Goal: Information Seeking & Learning: Learn about a topic

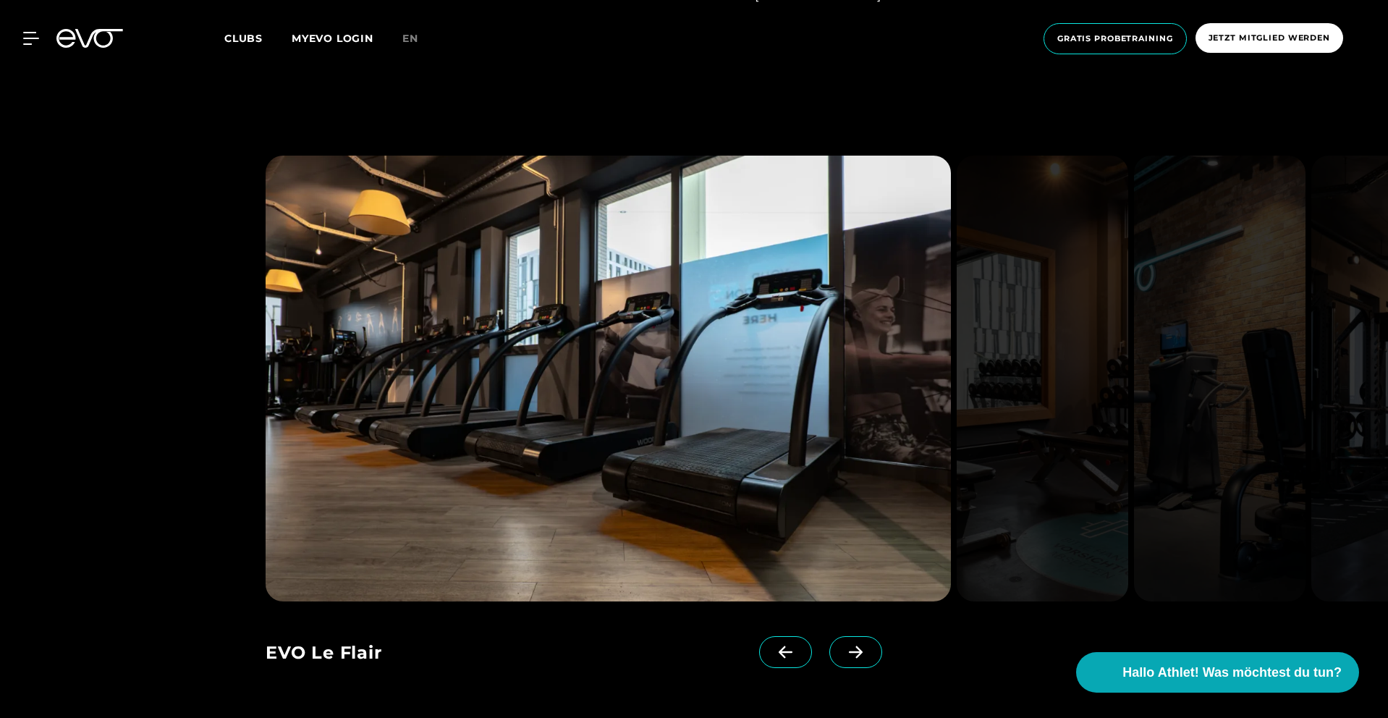
scroll to position [1403, 0]
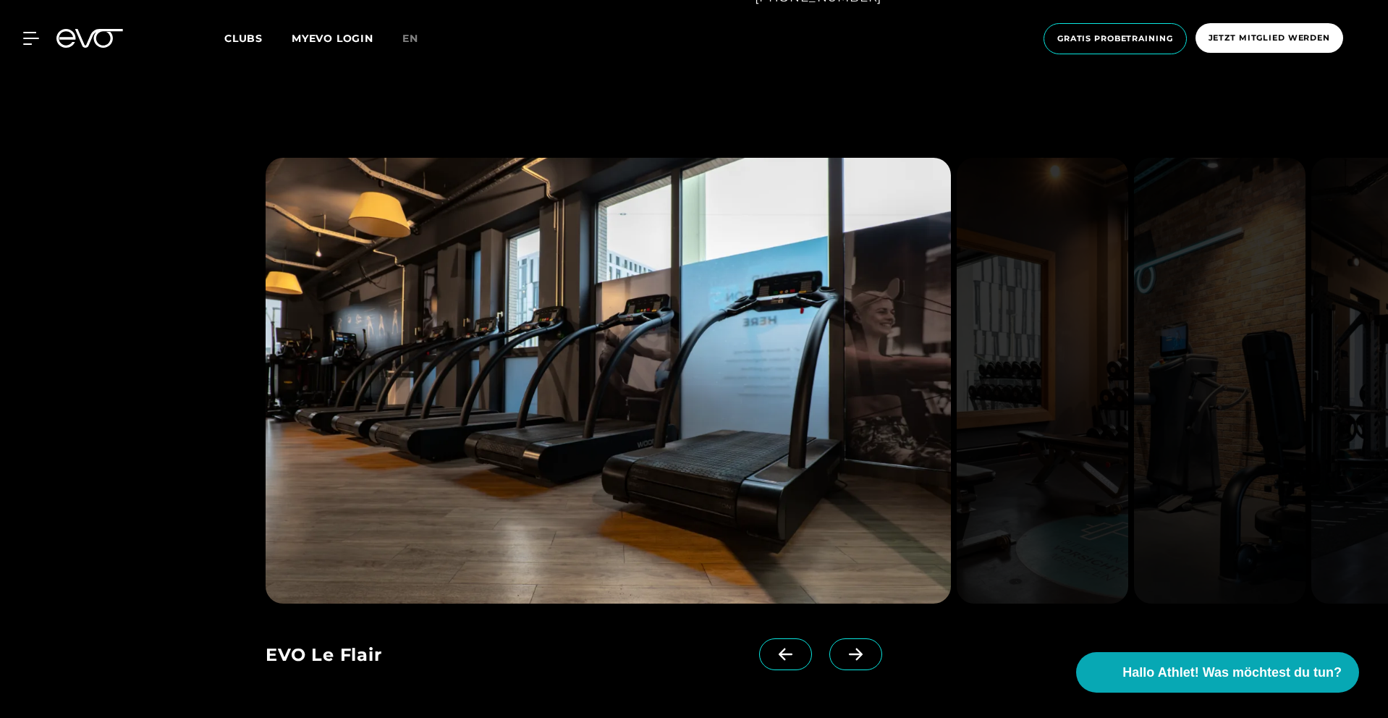
click at [844, 657] on icon at bounding box center [855, 654] width 25 height 13
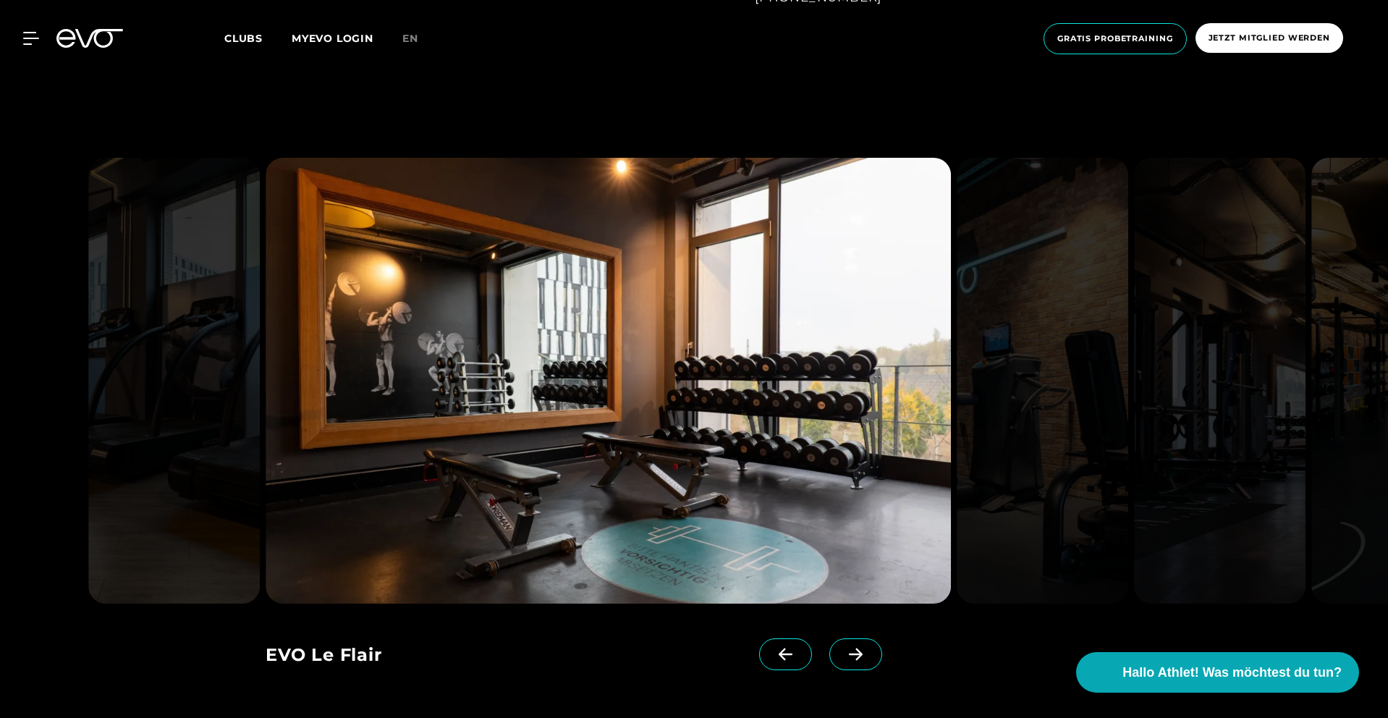
click at [843, 657] on icon at bounding box center [855, 654] width 25 height 13
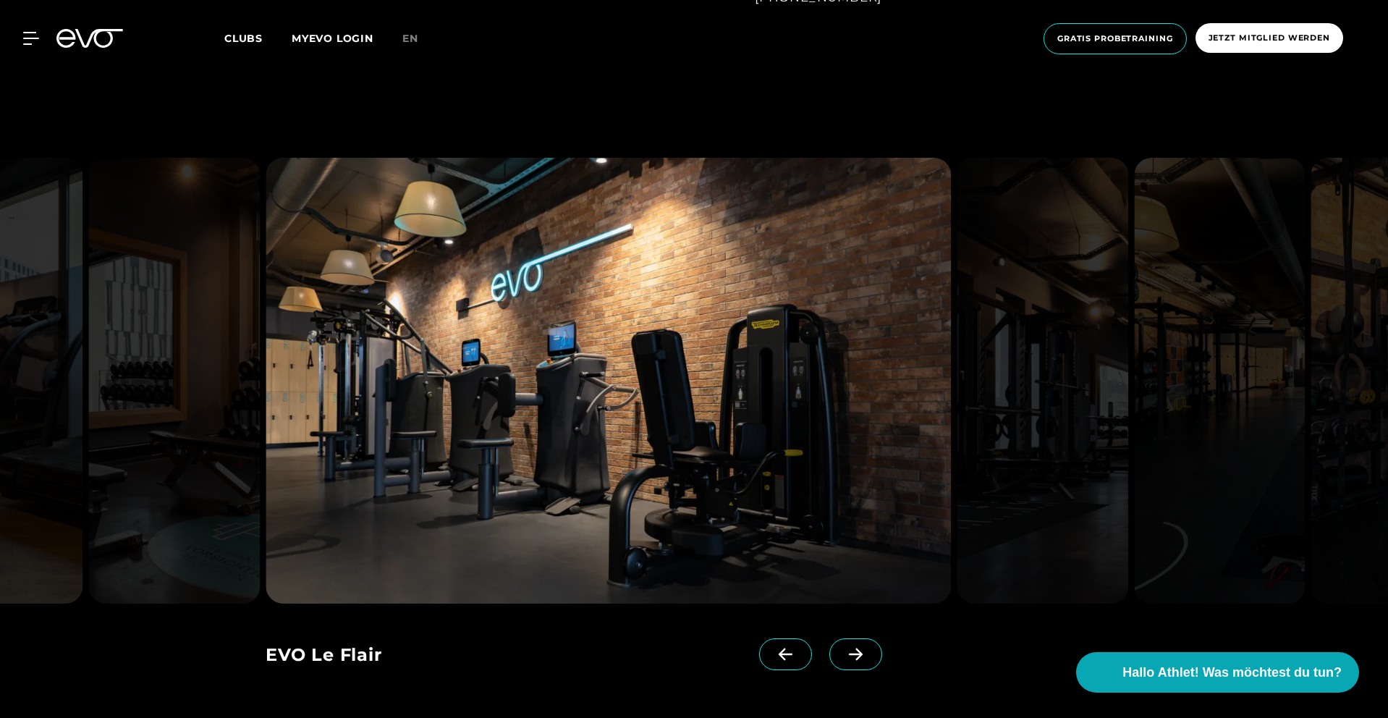
click at [843, 657] on icon at bounding box center [855, 654] width 25 height 13
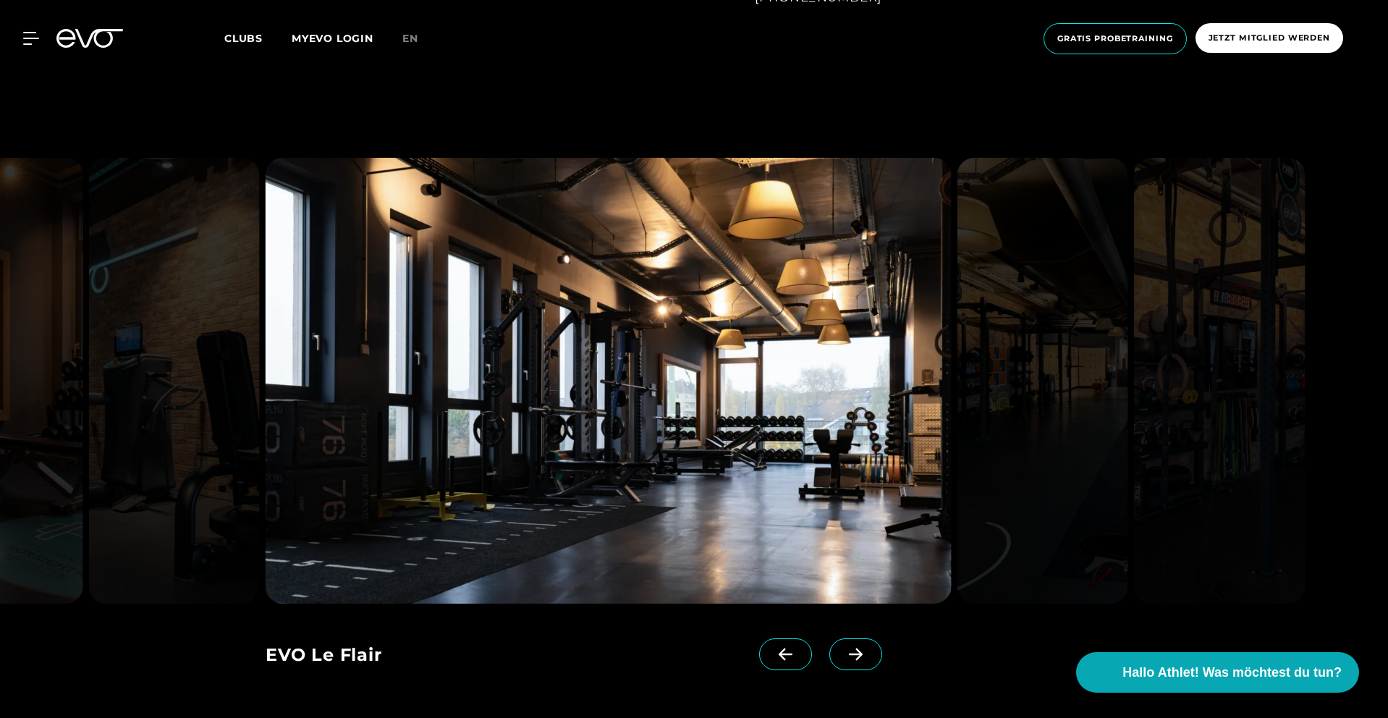
click at [843, 657] on icon at bounding box center [855, 654] width 25 height 13
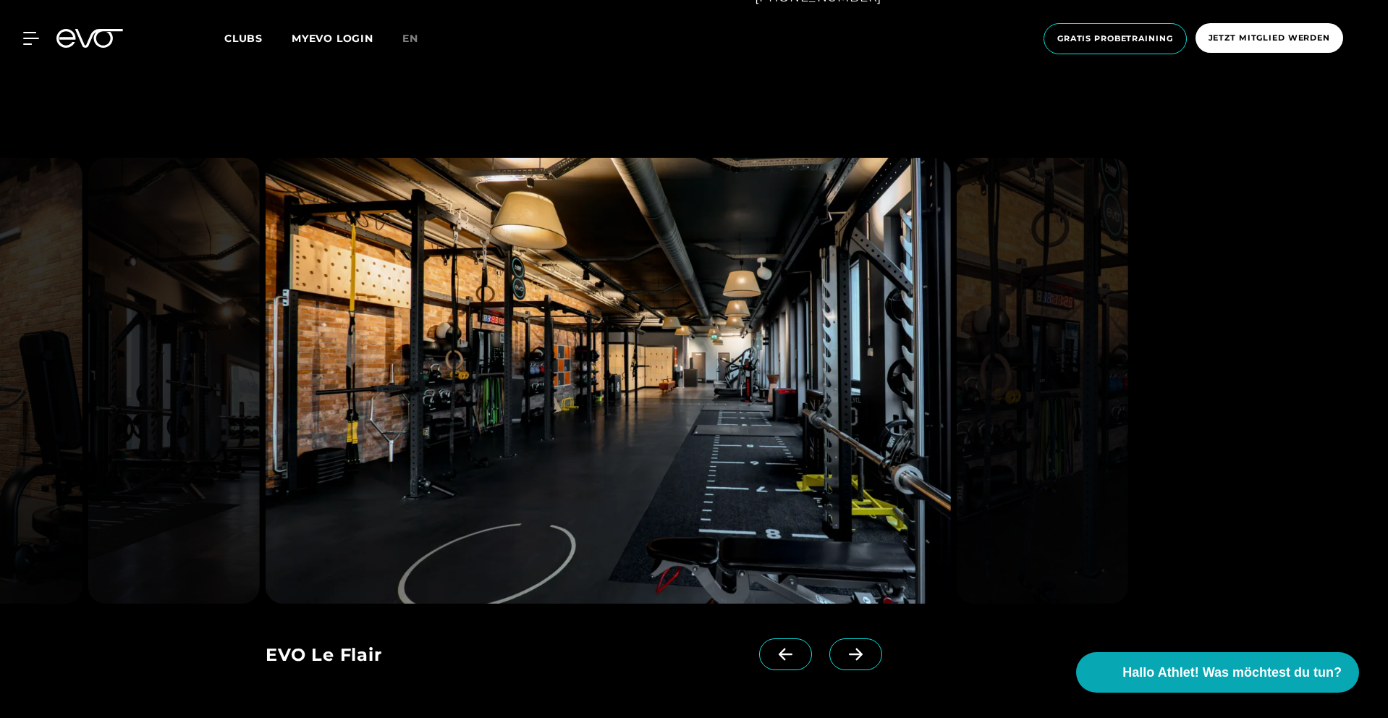
click at [843, 657] on icon at bounding box center [855, 654] width 25 height 13
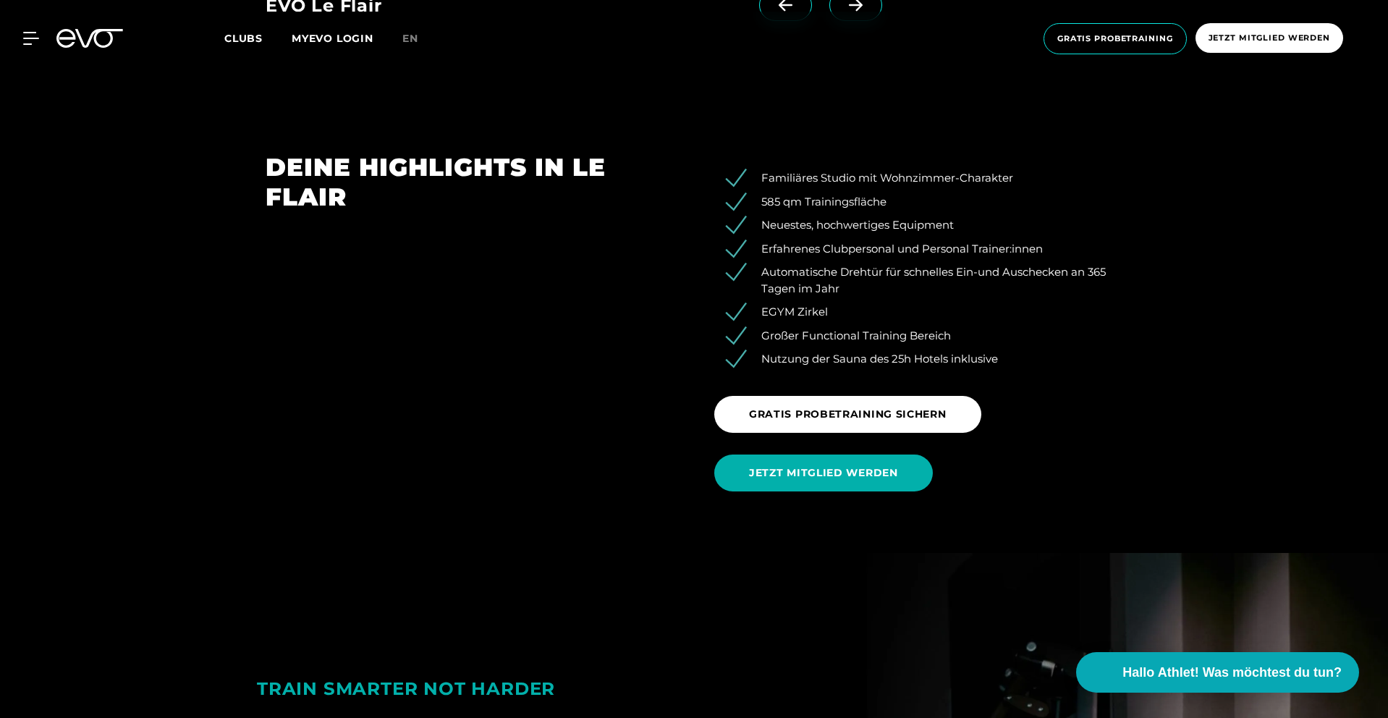
scroll to position [2084, 0]
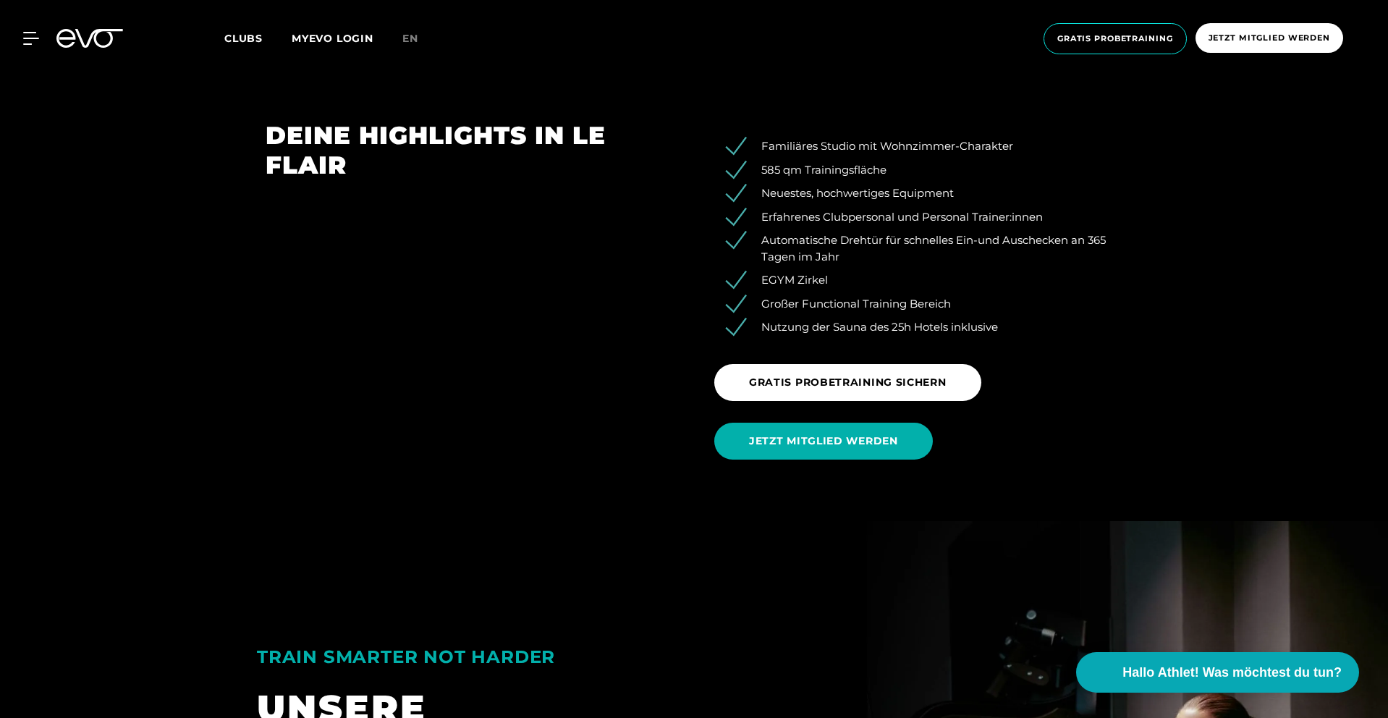
click at [857, 465] on link "JETZT MITGLIED WERDEN" at bounding box center [826, 441] width 224 height 59
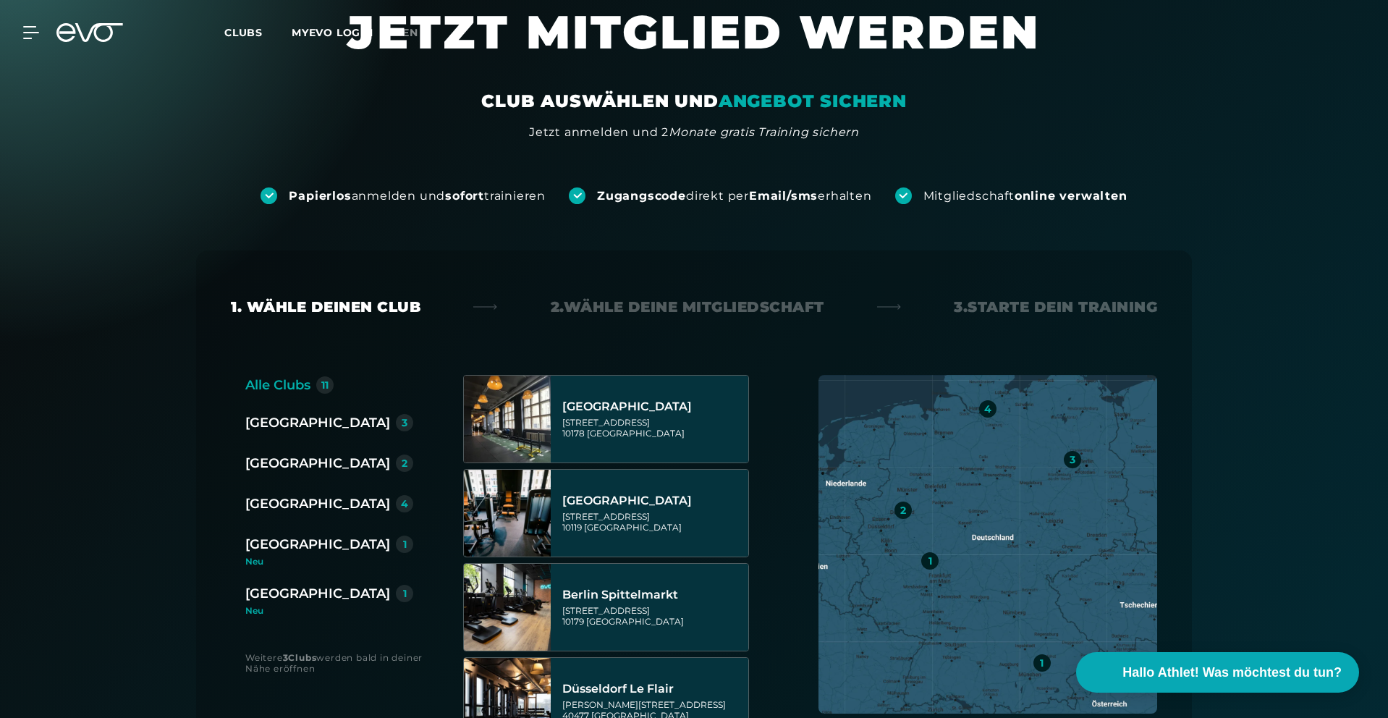
scroll to position [75, 0]
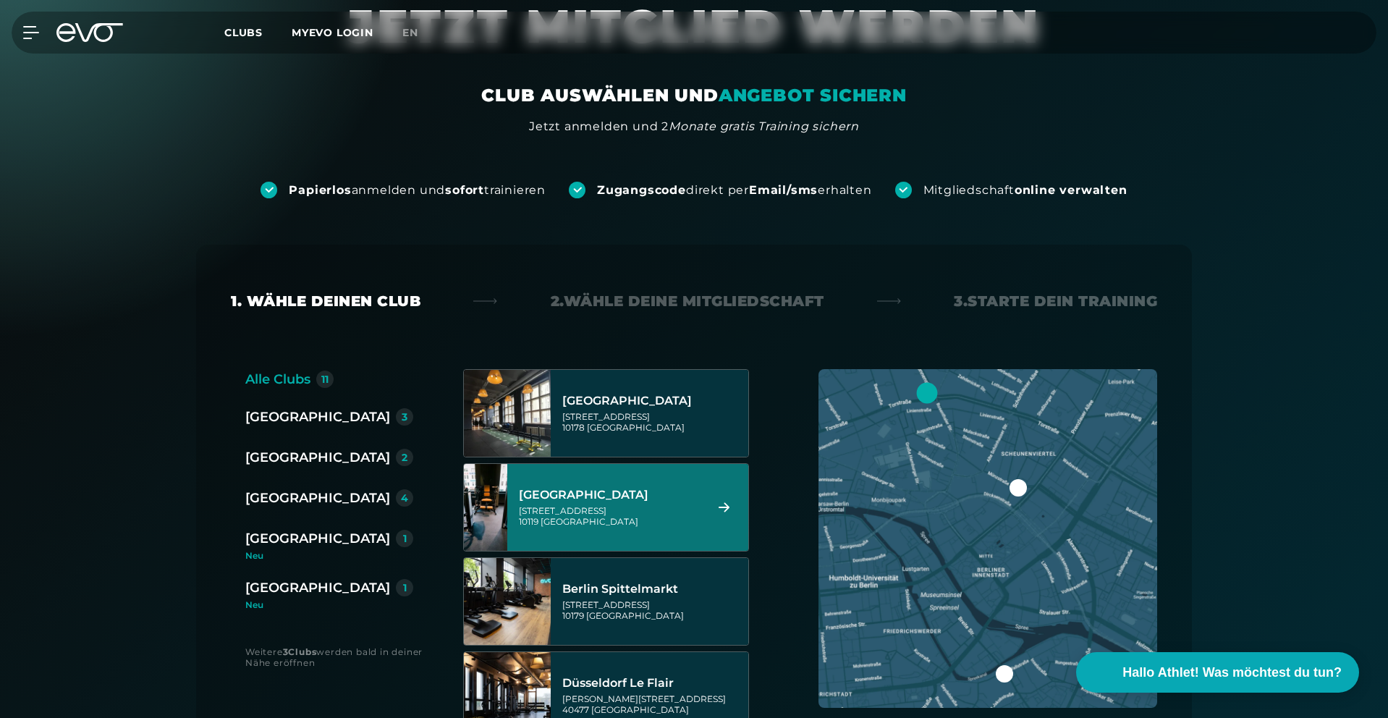
click at [396, 461] on div "2" at bounding box center [404, 457] width 17 height 17
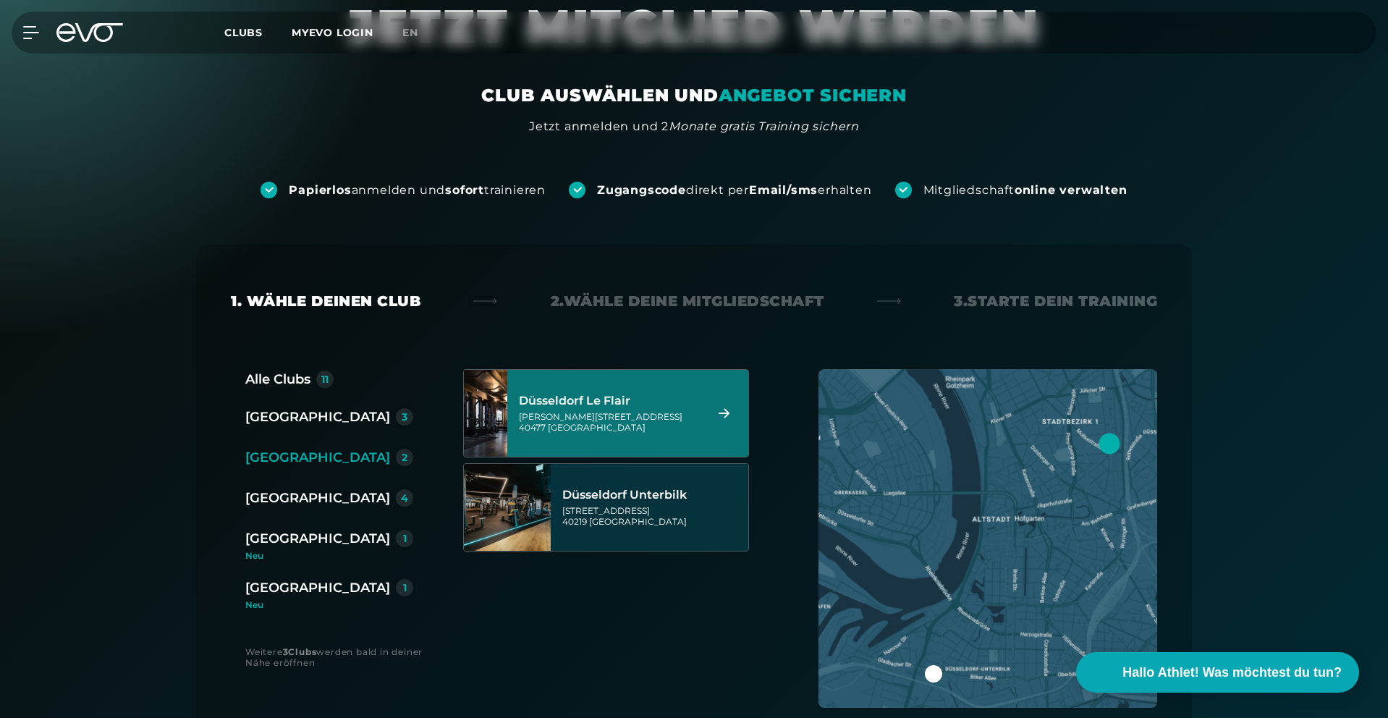
click at [588, 423] on div "[PERSON_NAME][STREET_ADDRESS]" at bounding box center [610, 422] width 182 height 22
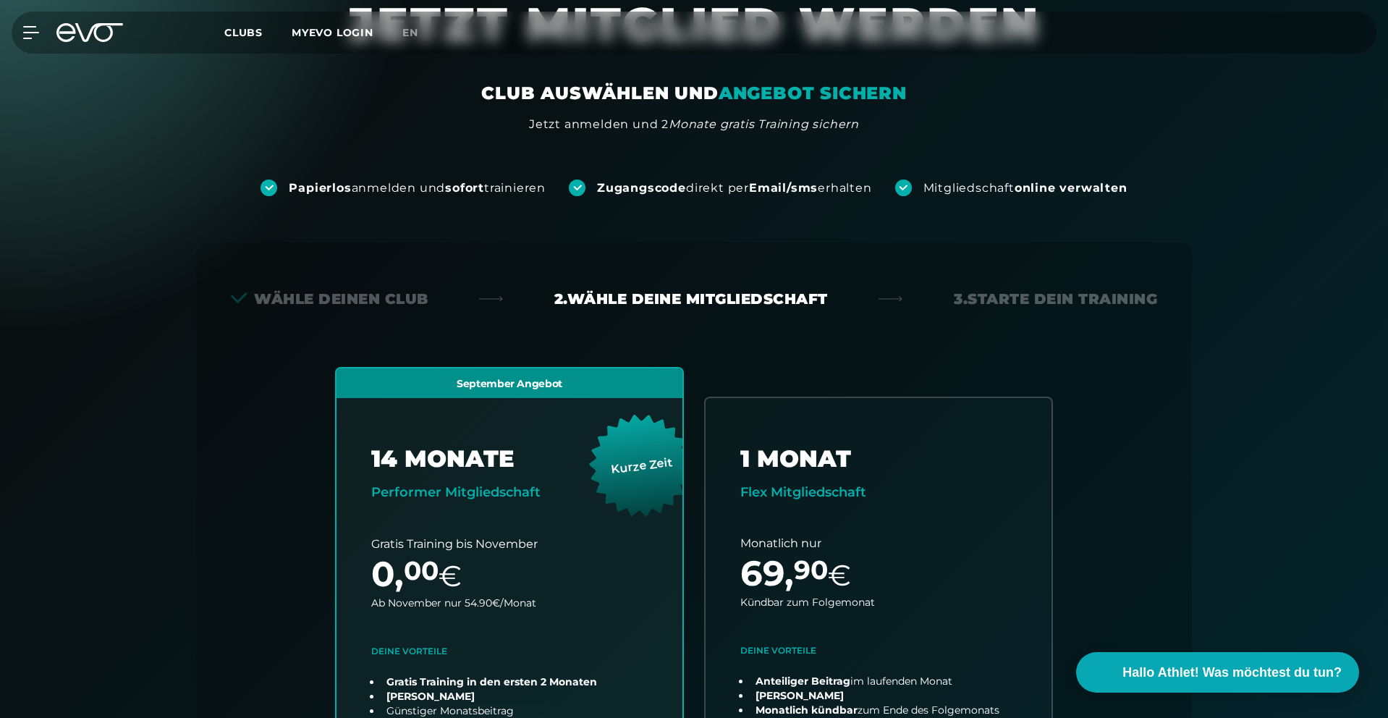
scroll to position [320, 0]
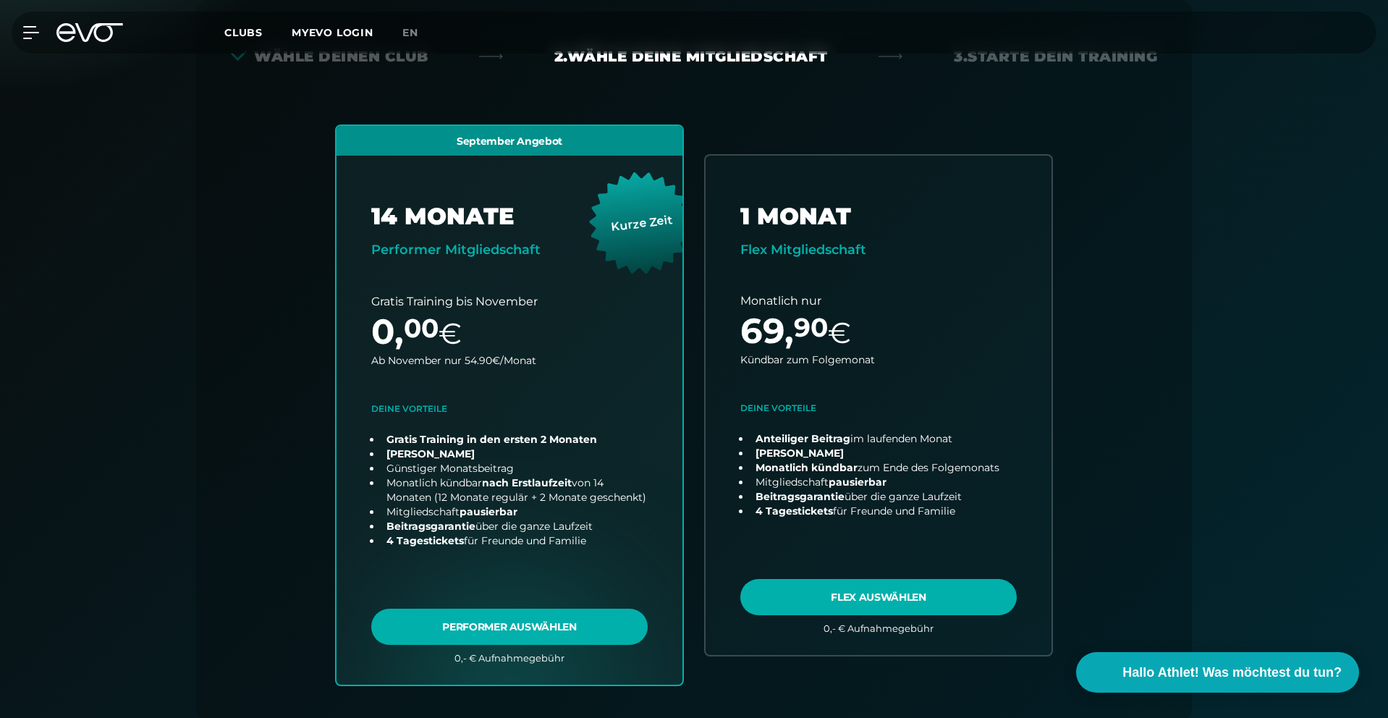
click at [588, 423] on link "choose plan" at bounding box center [510, 405] width 346 height 559
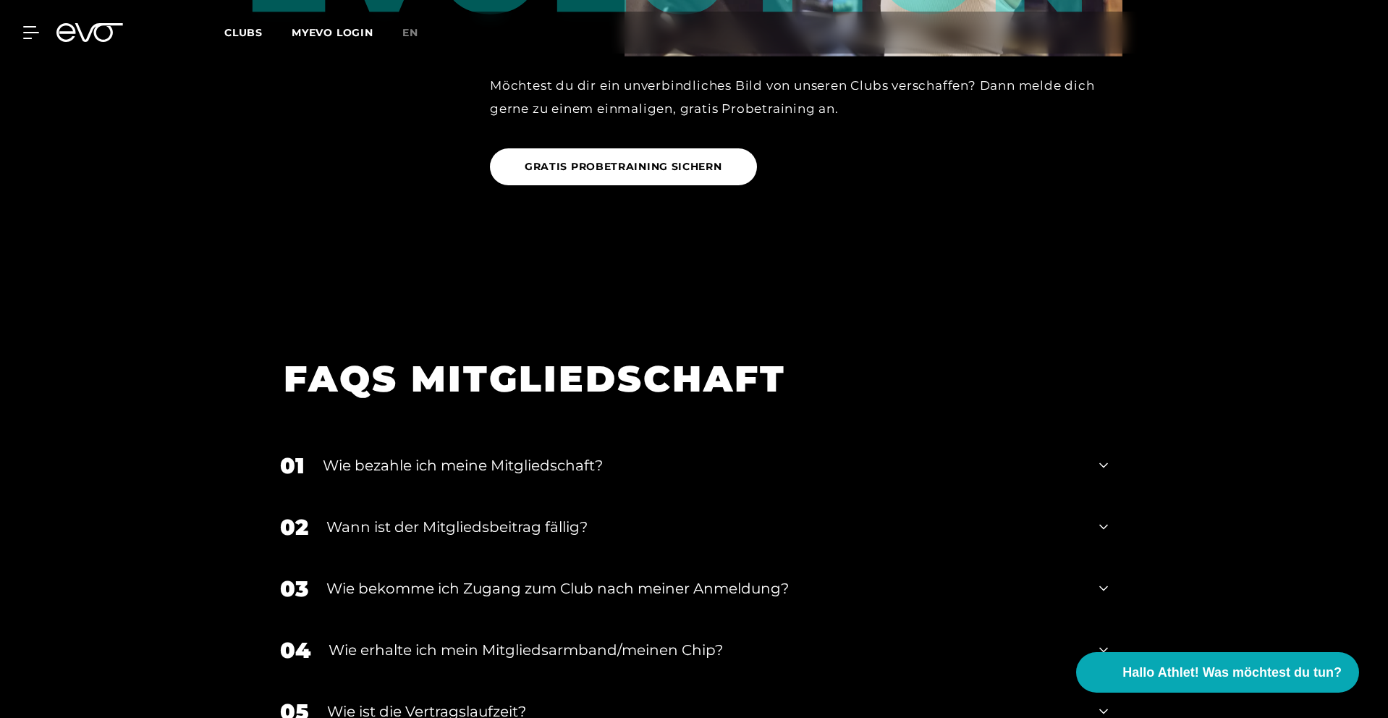
scroll to position [2229, 0]
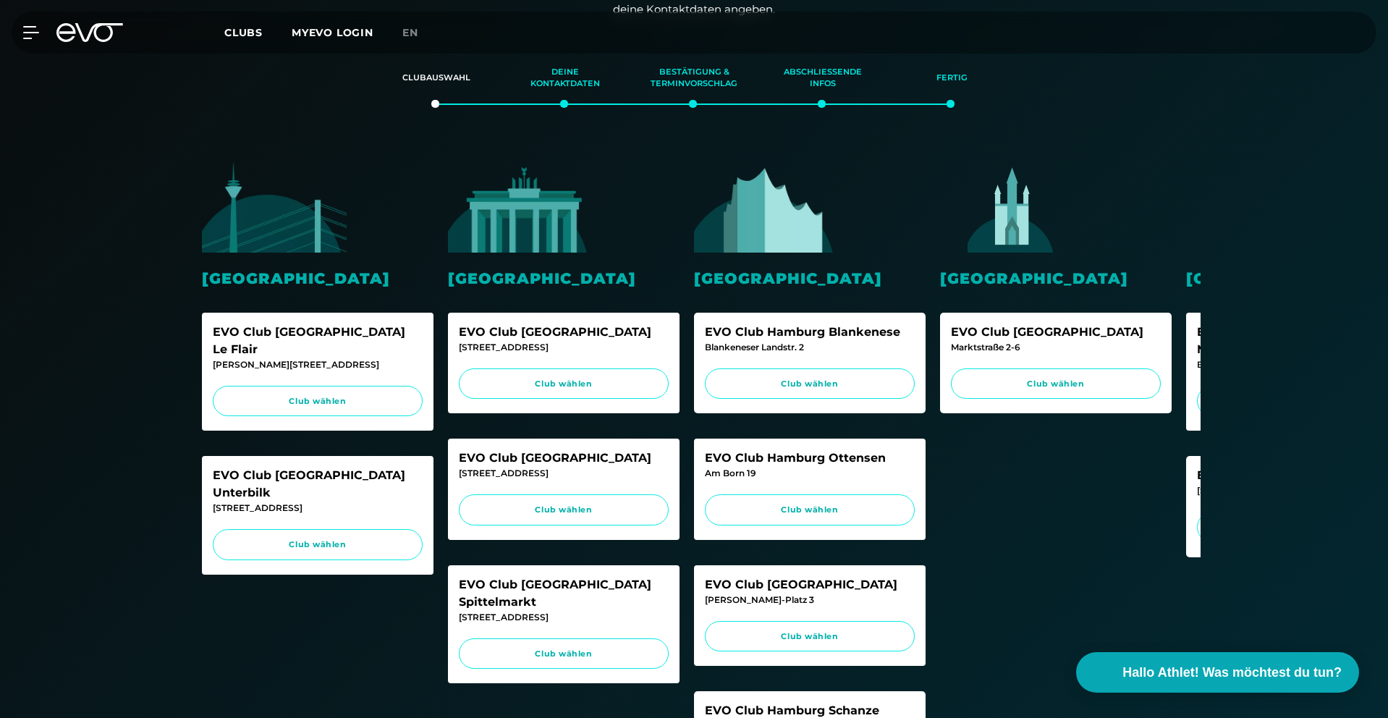
scroll to position [271, 0]
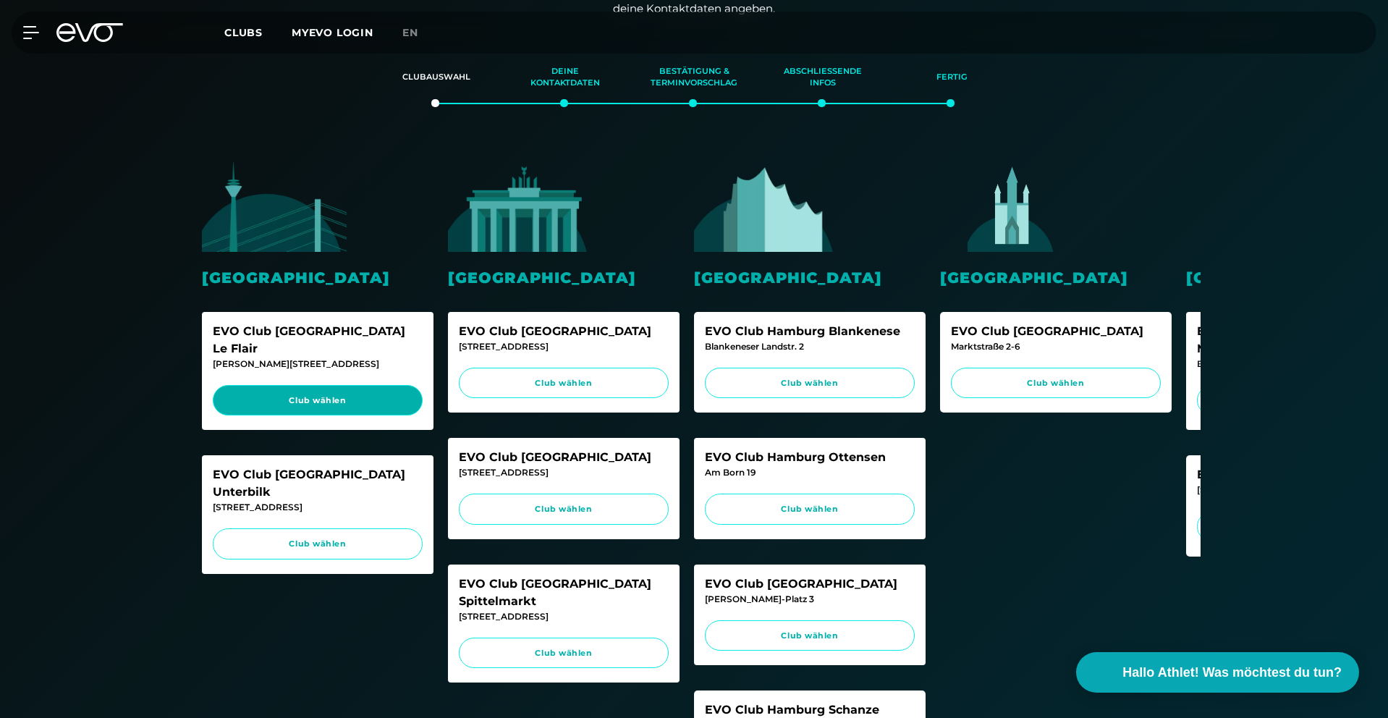
click at [401, 394] on span "Club wählen" at bounding box center [318, 400] width 182 height 12
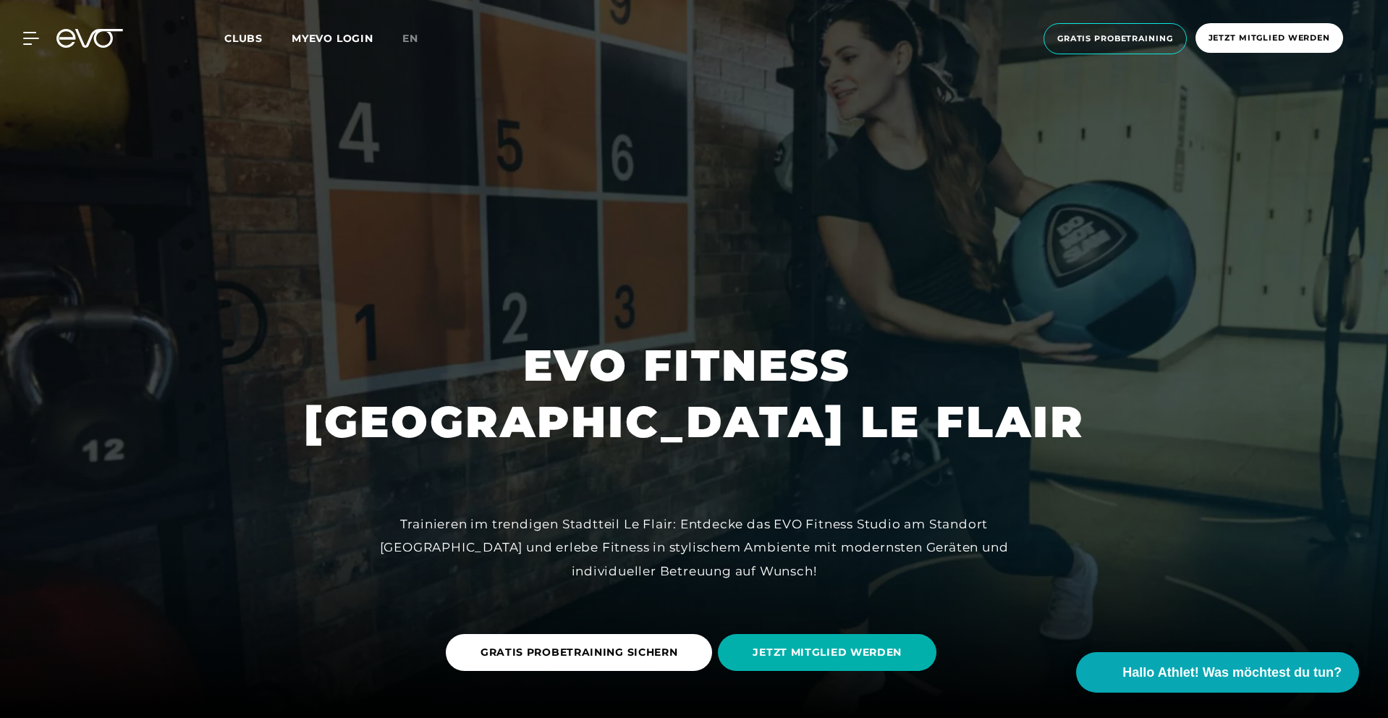
click at [242, 43] on span "Clubs" at bounding box center [243, 38] width 38 height 13
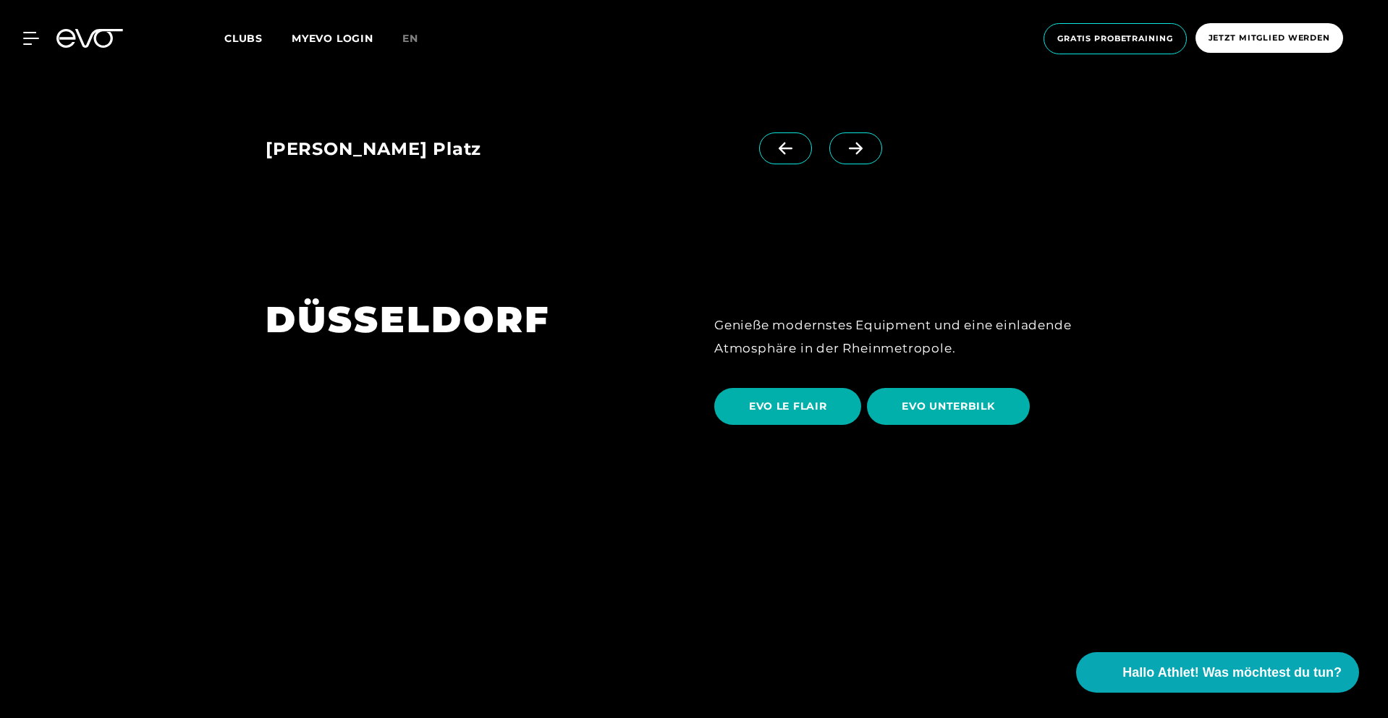
scroll to position [2527, 0]
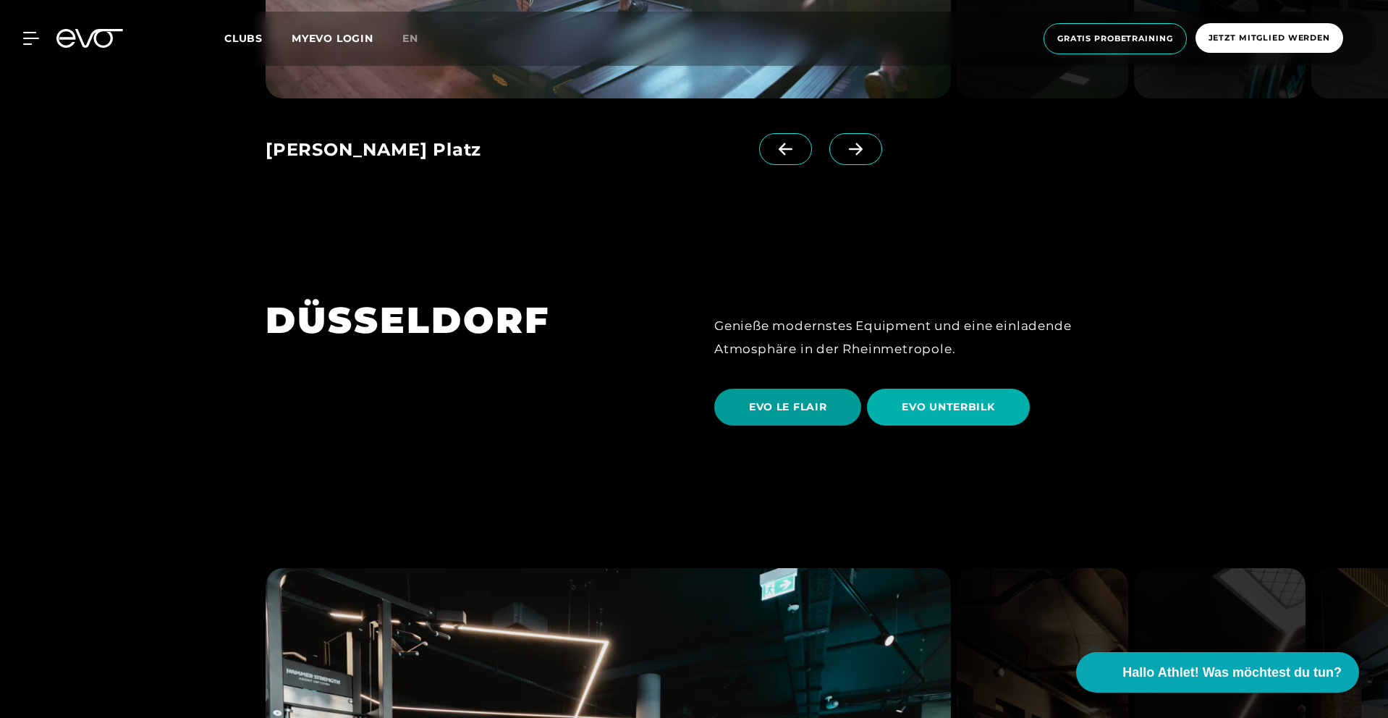
click at [802, 399] on span "EVO LE FLAIR" at bounding box center [787, 406] width 77 height 15
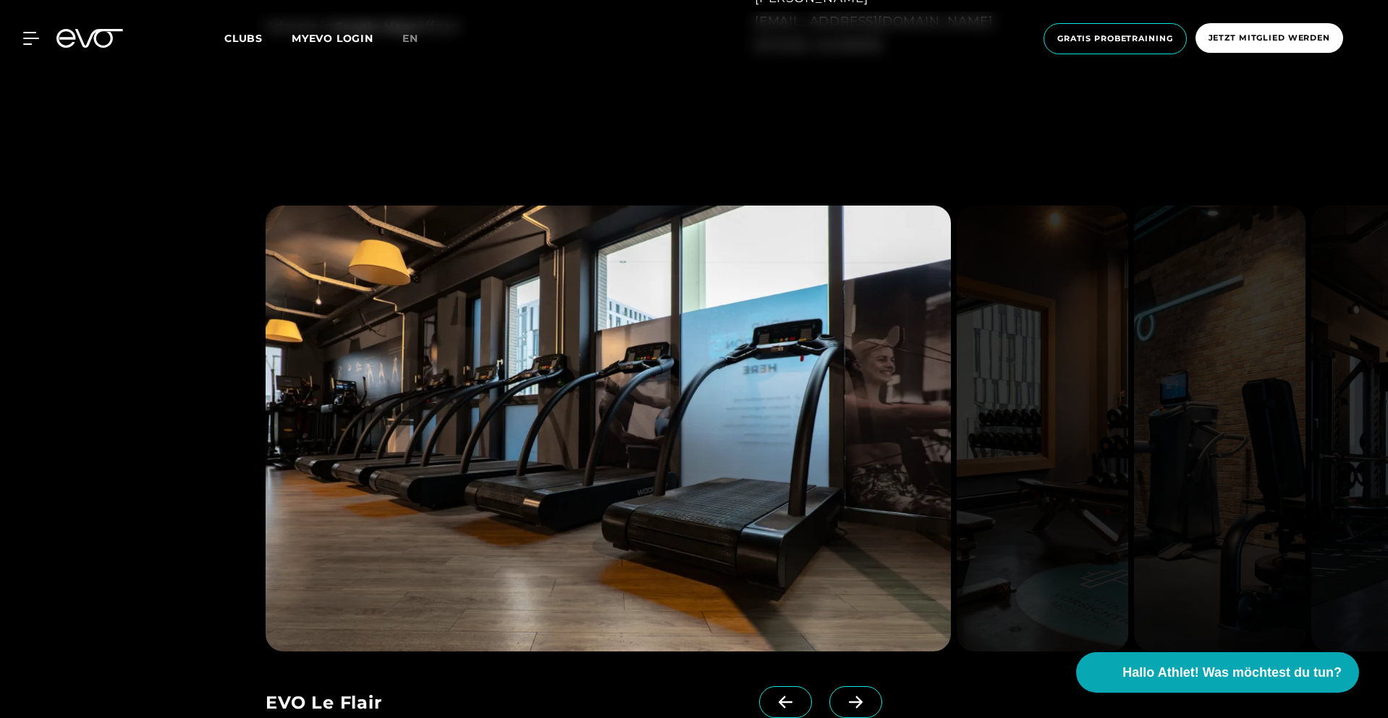
scroll to position [1678, 0]
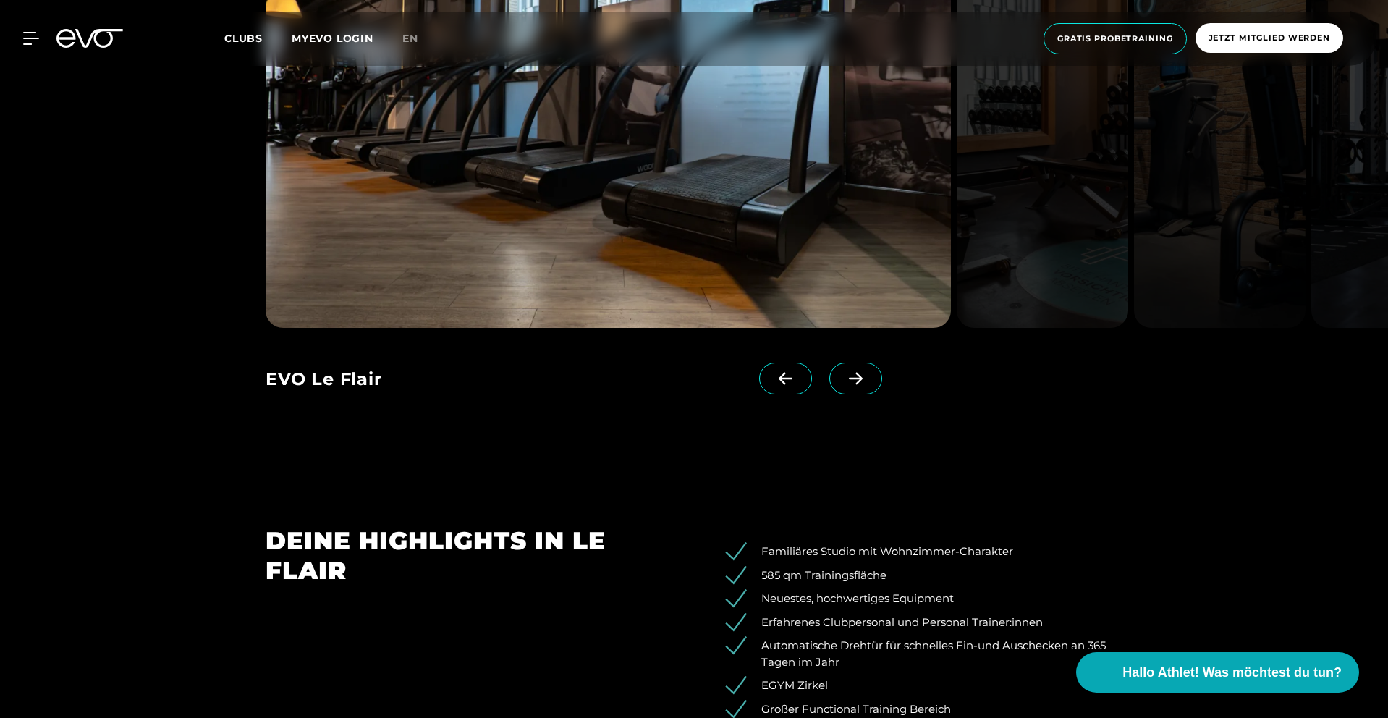
click at [829, 396] on link at bounding box center [858, 392] width 59 height 58
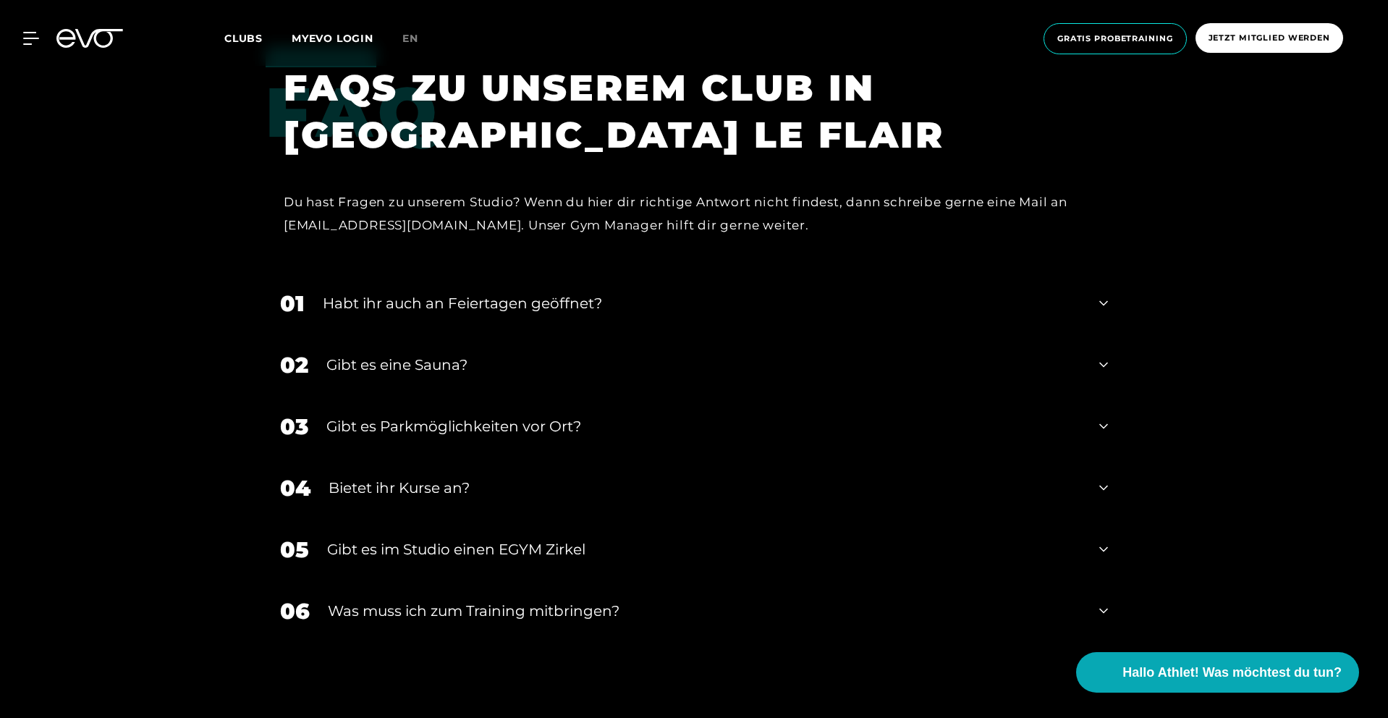
scroll to position [4828, 0]
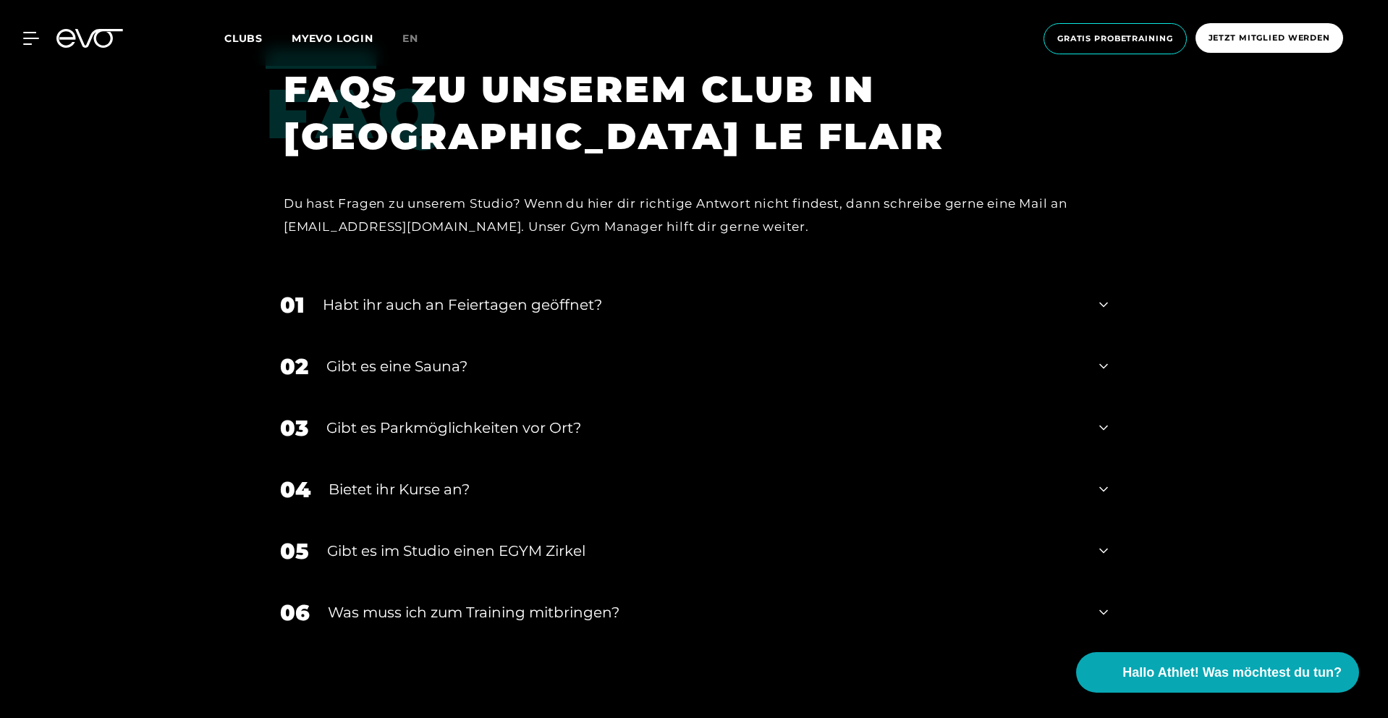
click at [563, 358] on div "Gibt es eine Sauna?" at bounding box center [703, 366] width 755 height 22
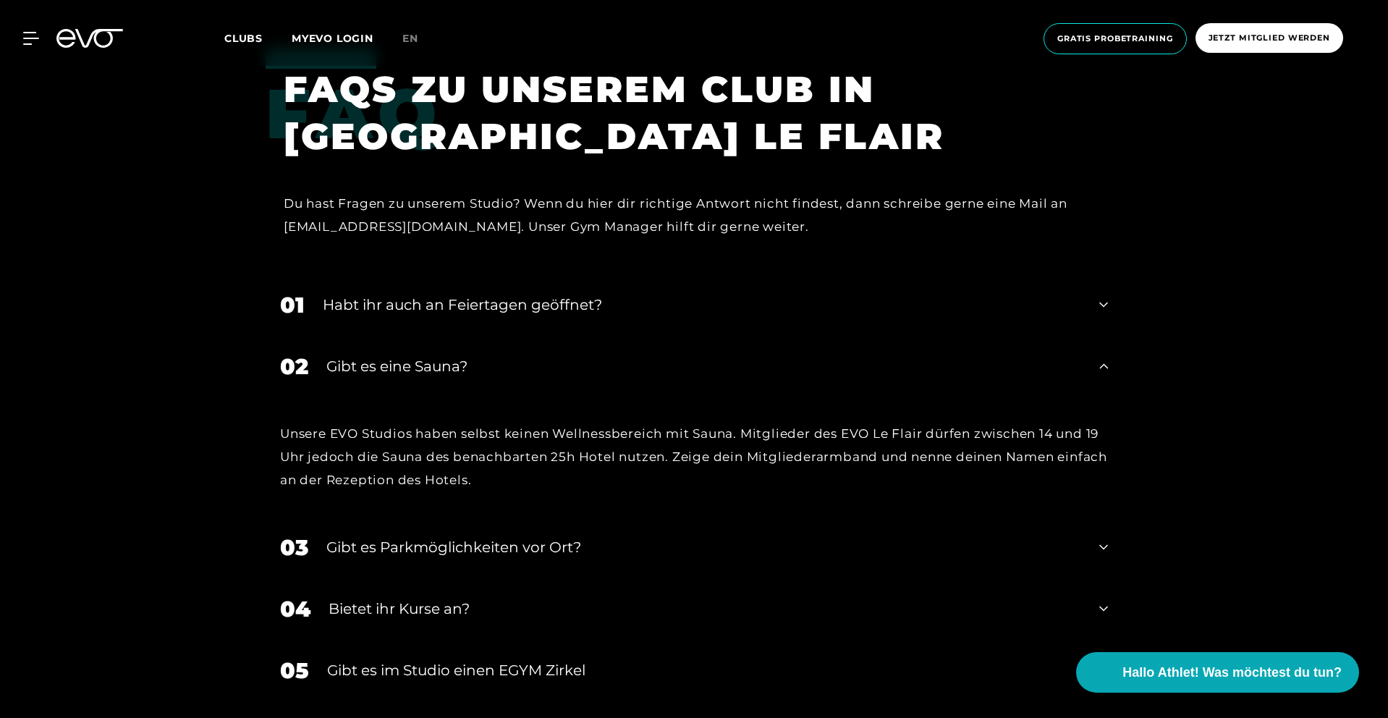
click at [563, 358] on div "Gibt es eine Sauna?" at bounding box center [703, 366] width 755 height 22
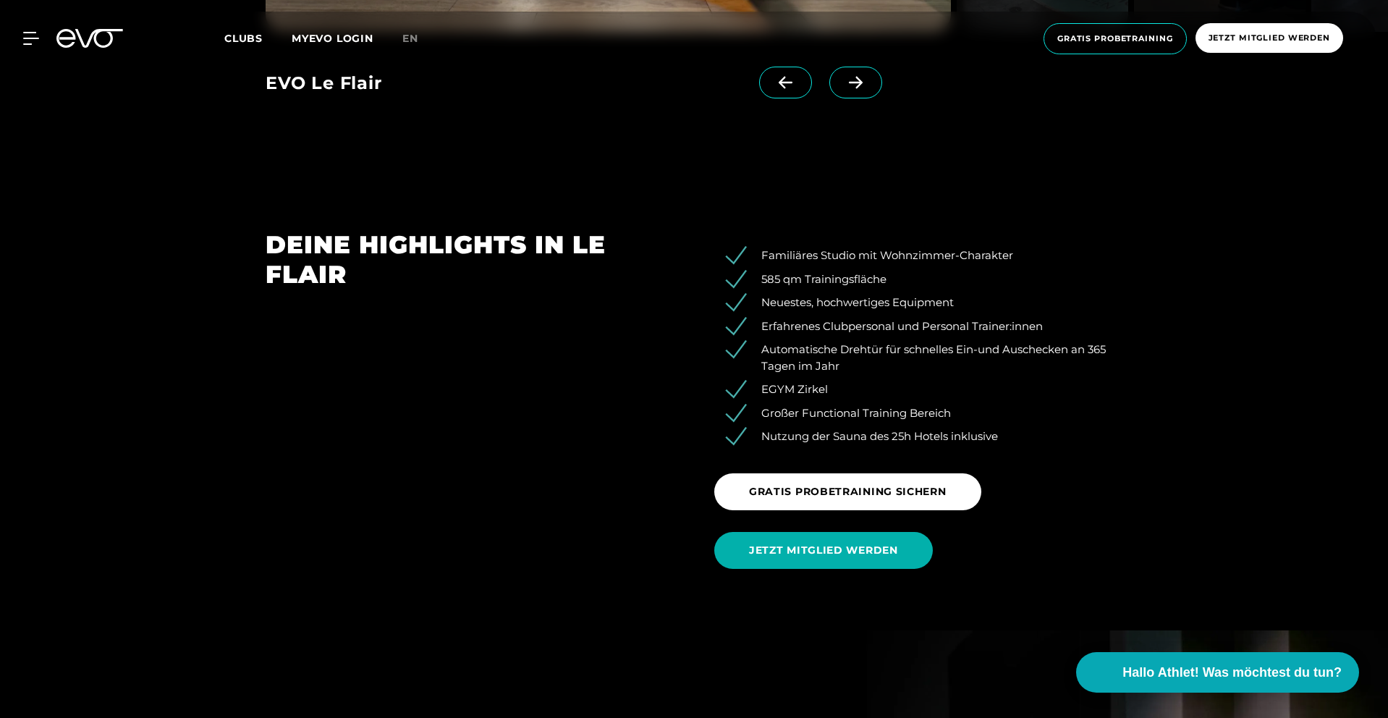
scroll to position [1691, 0]
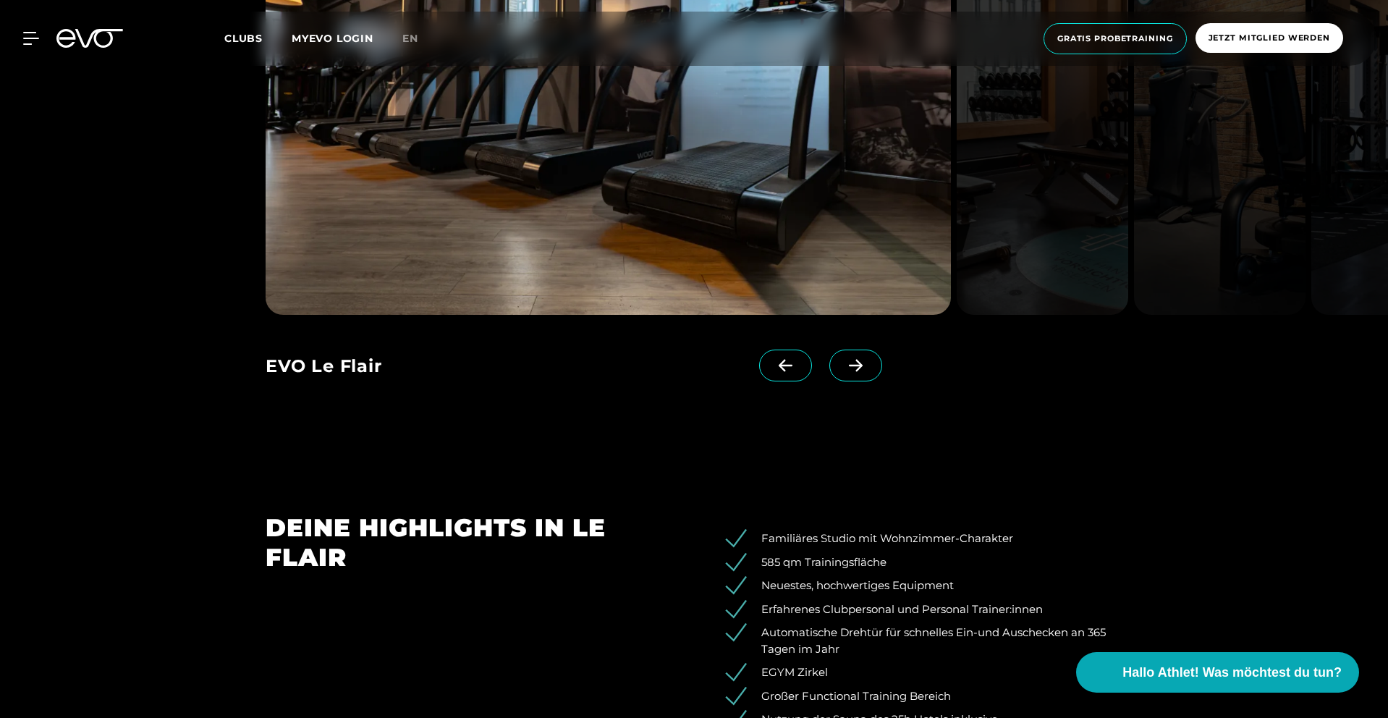
click at [843, 366] on icon at bounding box center [855, 365] width 25 height 13
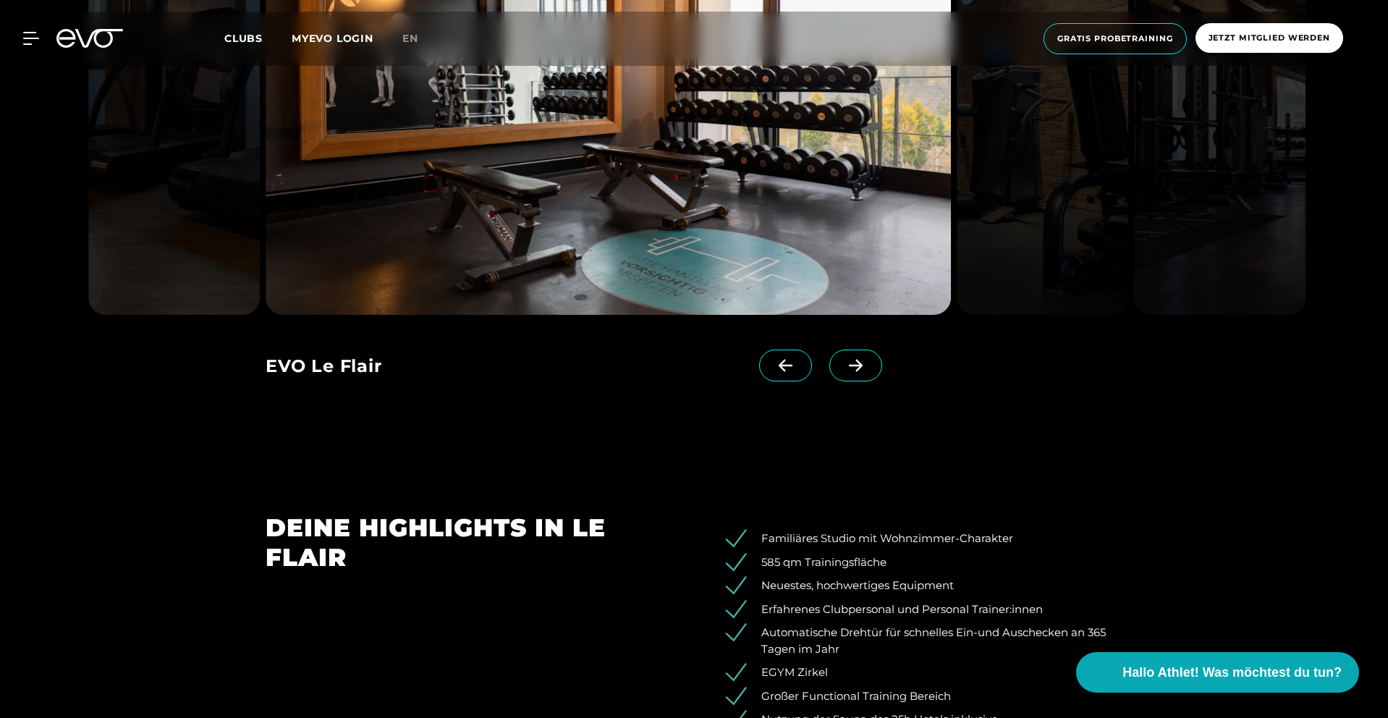
scroll to position [1471, 0]
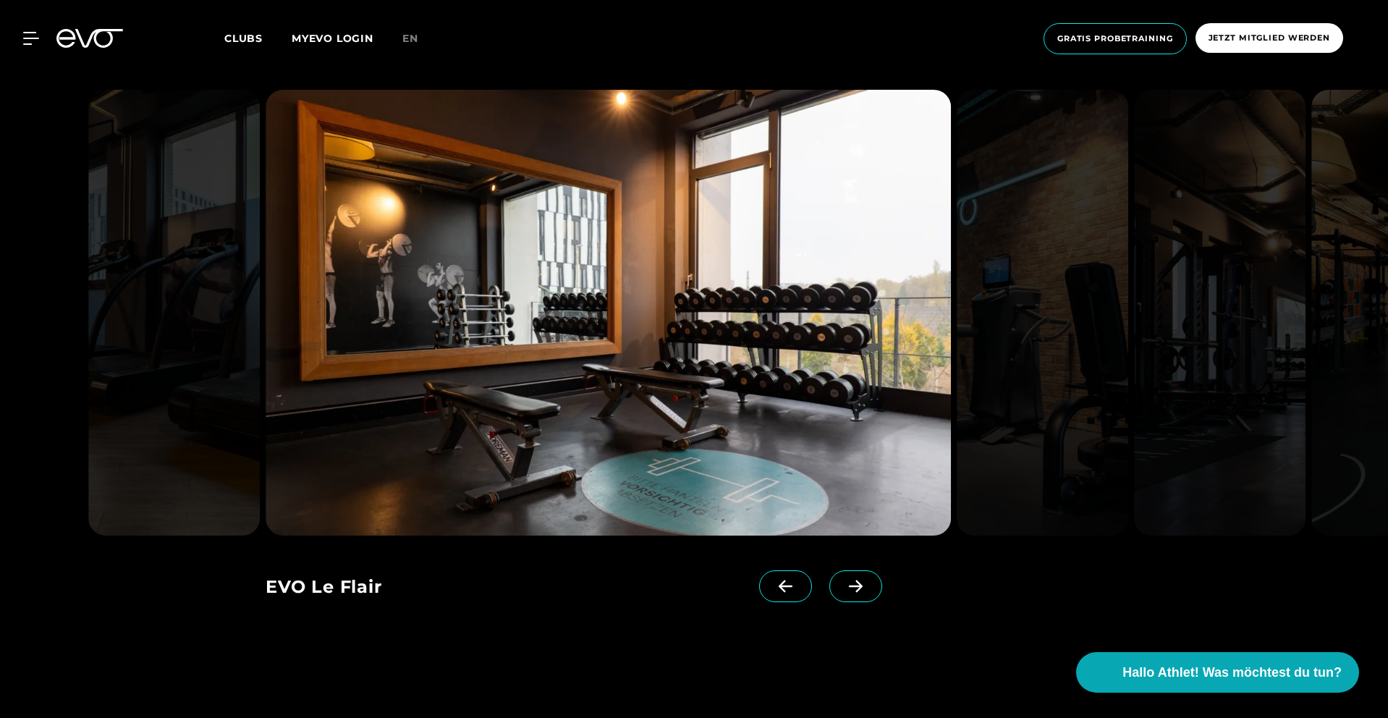
click at [845, 579] on span at bounding box center [855, 586] width 53 height 32
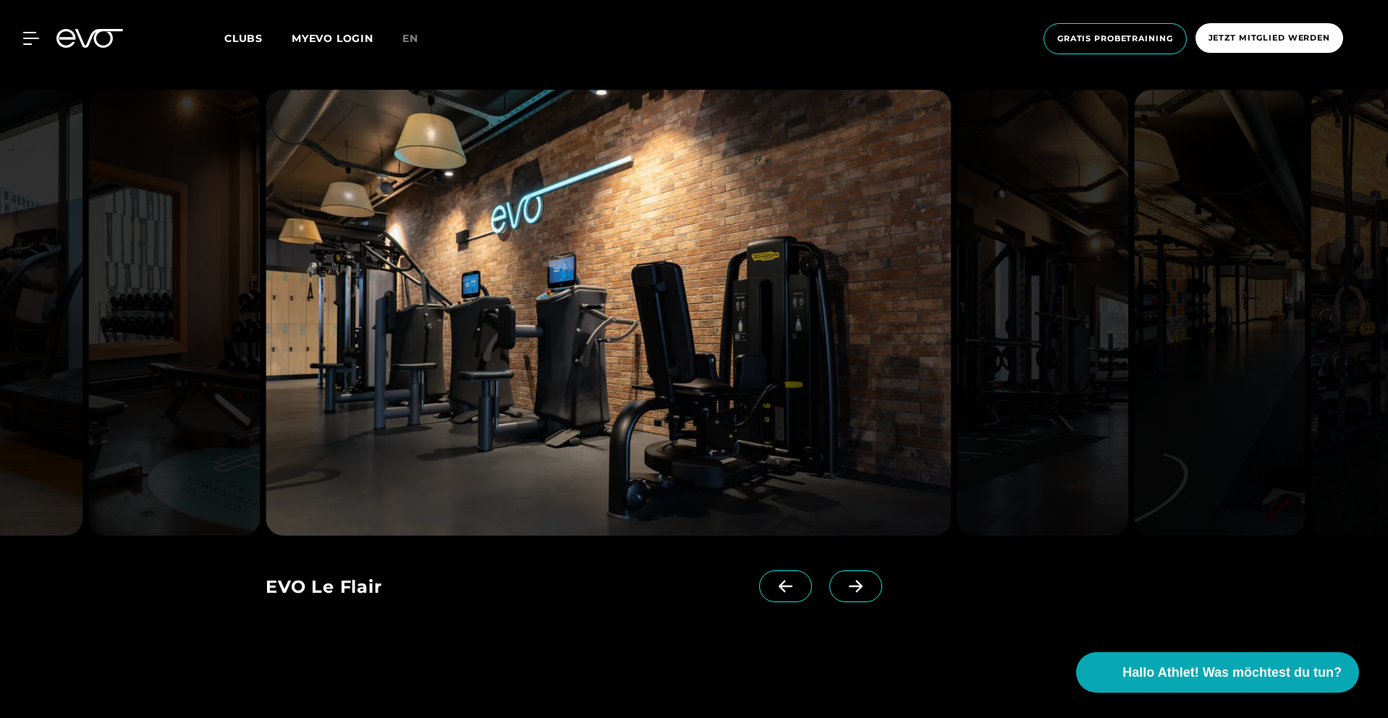
click at [845, 583] on icon at bounding box center [855, 586] width 25 height 13
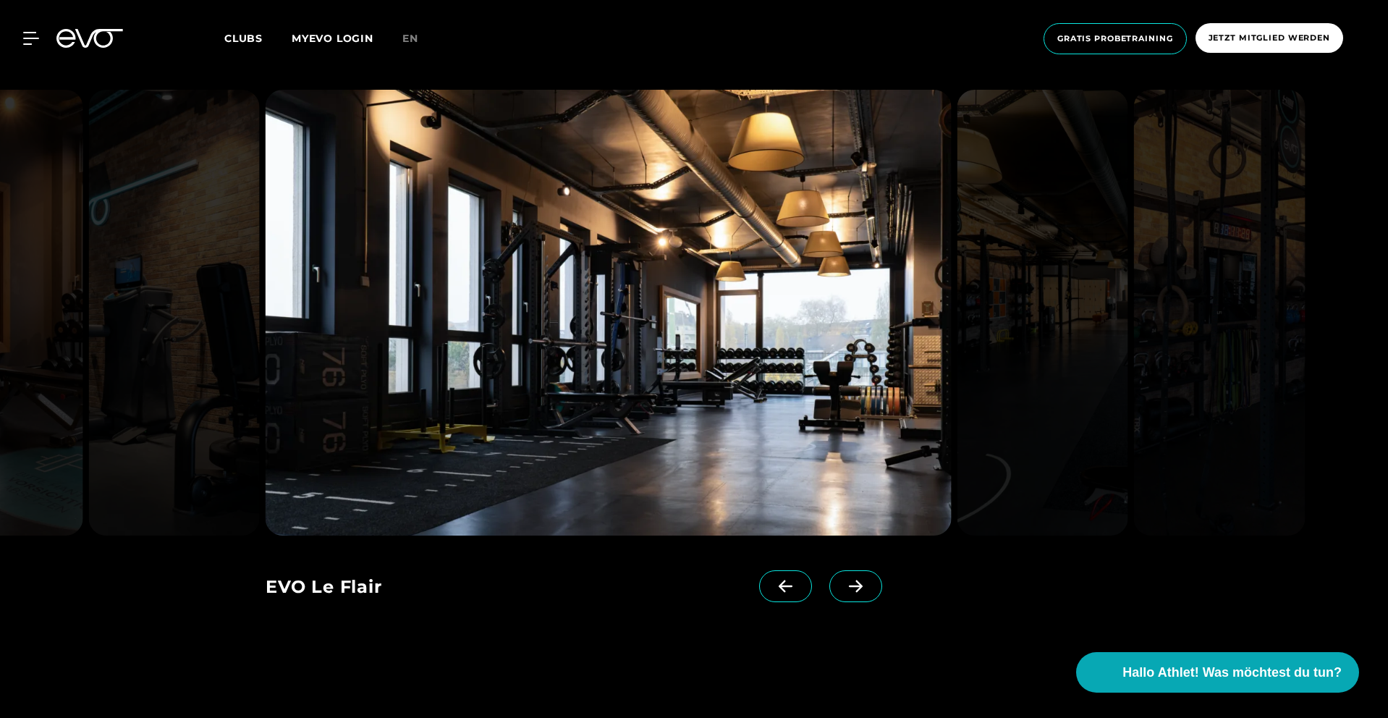
click at [845, 583] on icon at bounding box center [855, 586] width 25 height 13
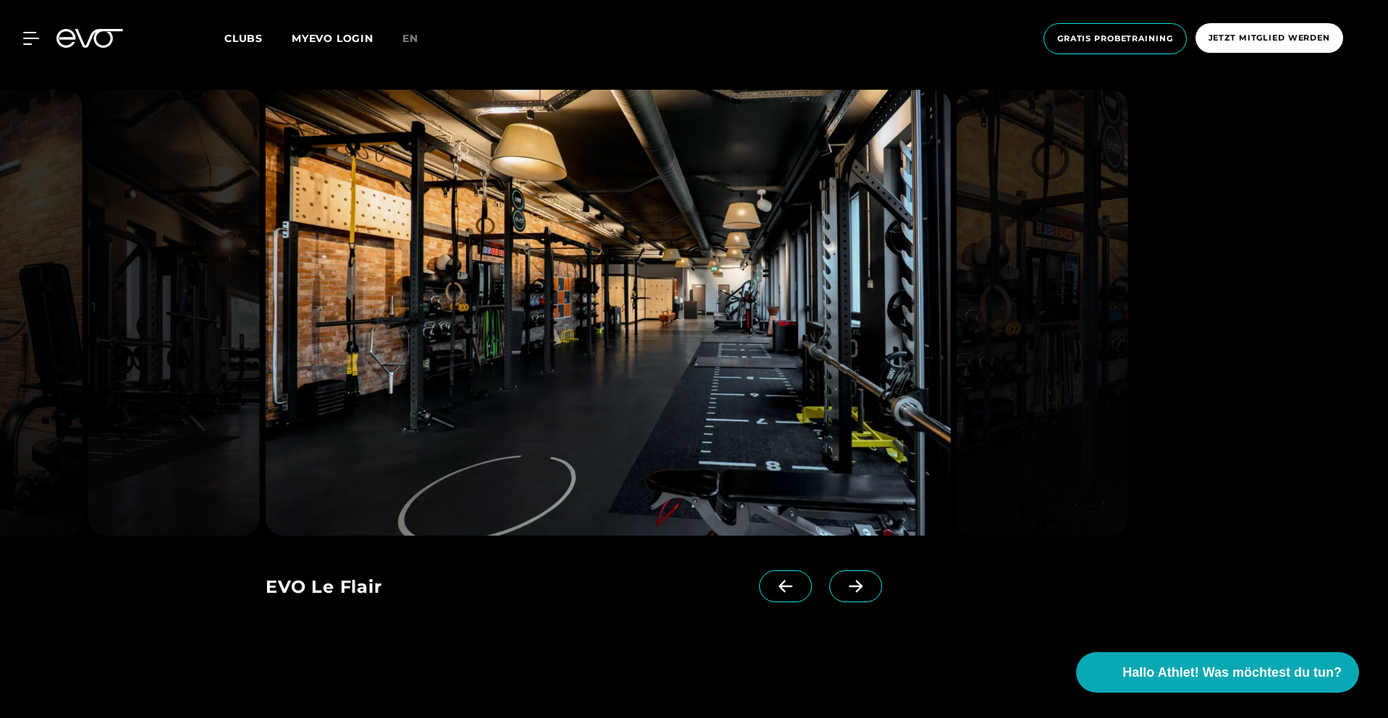
click at [845, 583] on icon at bounding box center [855, 586] width 25 height 13
